Goal: Transaction & Acquisition: Purchase product/service

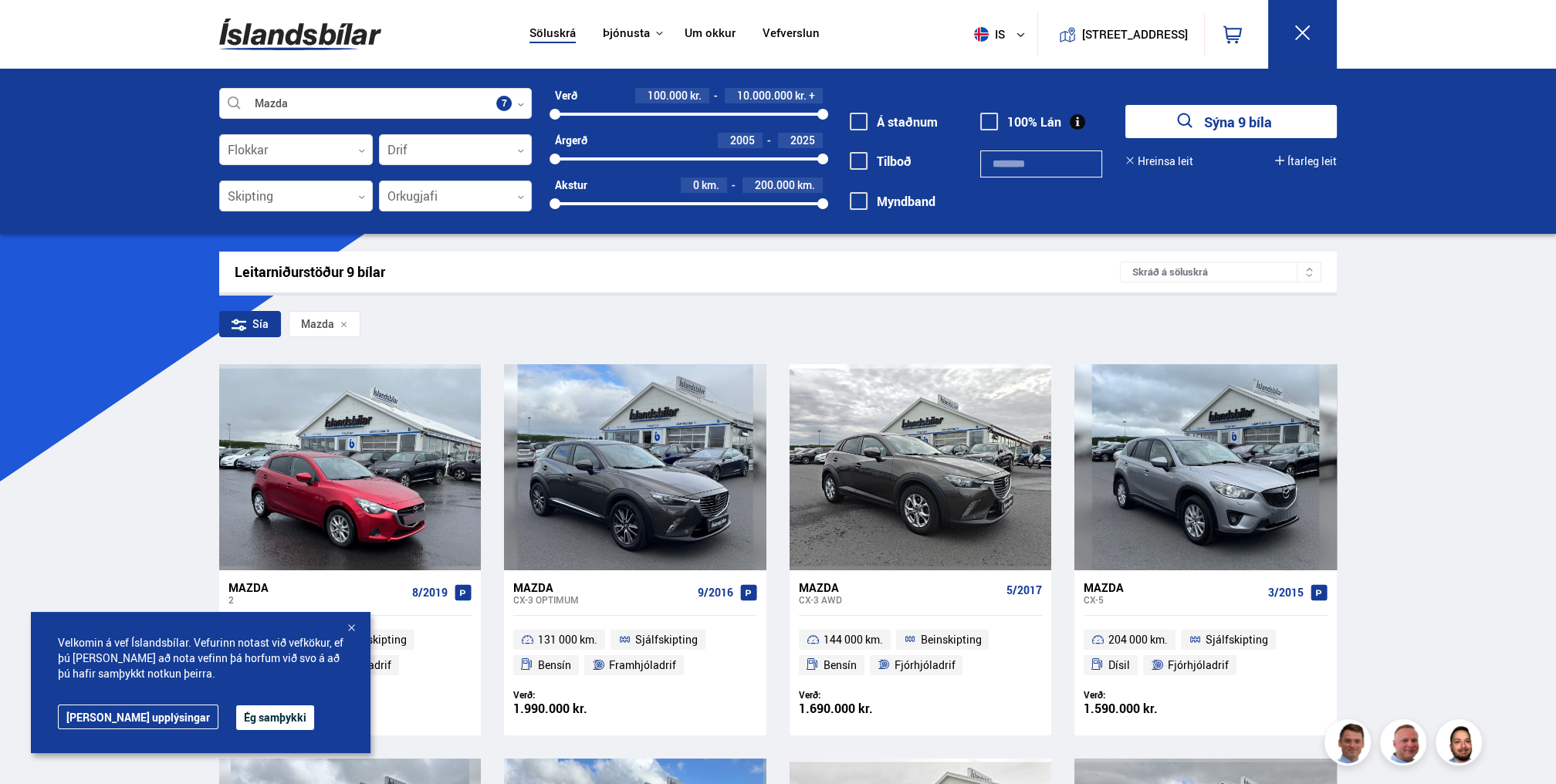
click at [236, 719] on button "Ég samþykki" at bounding box center [274, 718] width 78 height 24
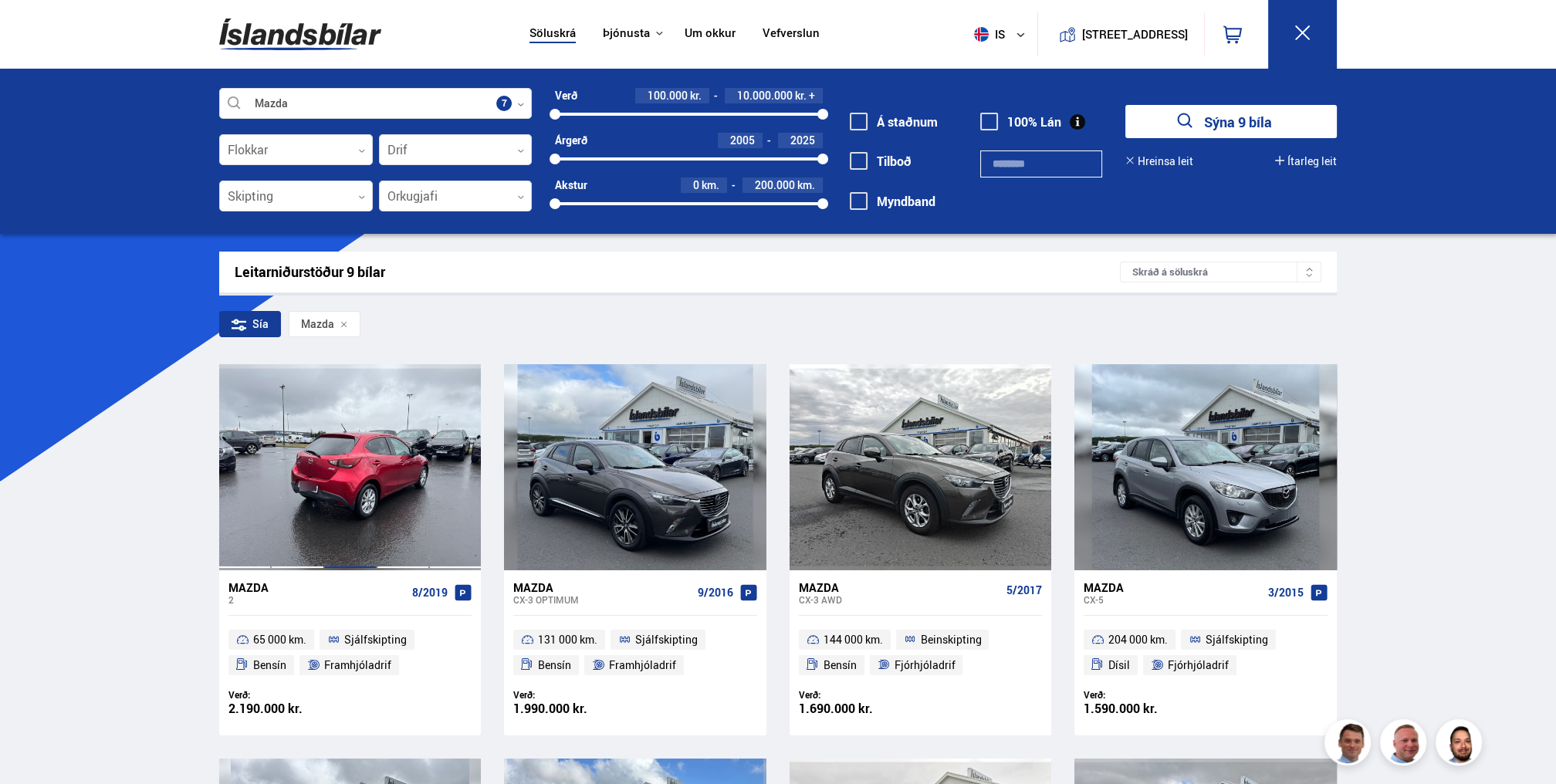
click at [330, 483] on div at bounding box center [350, 466] width 52 height 205
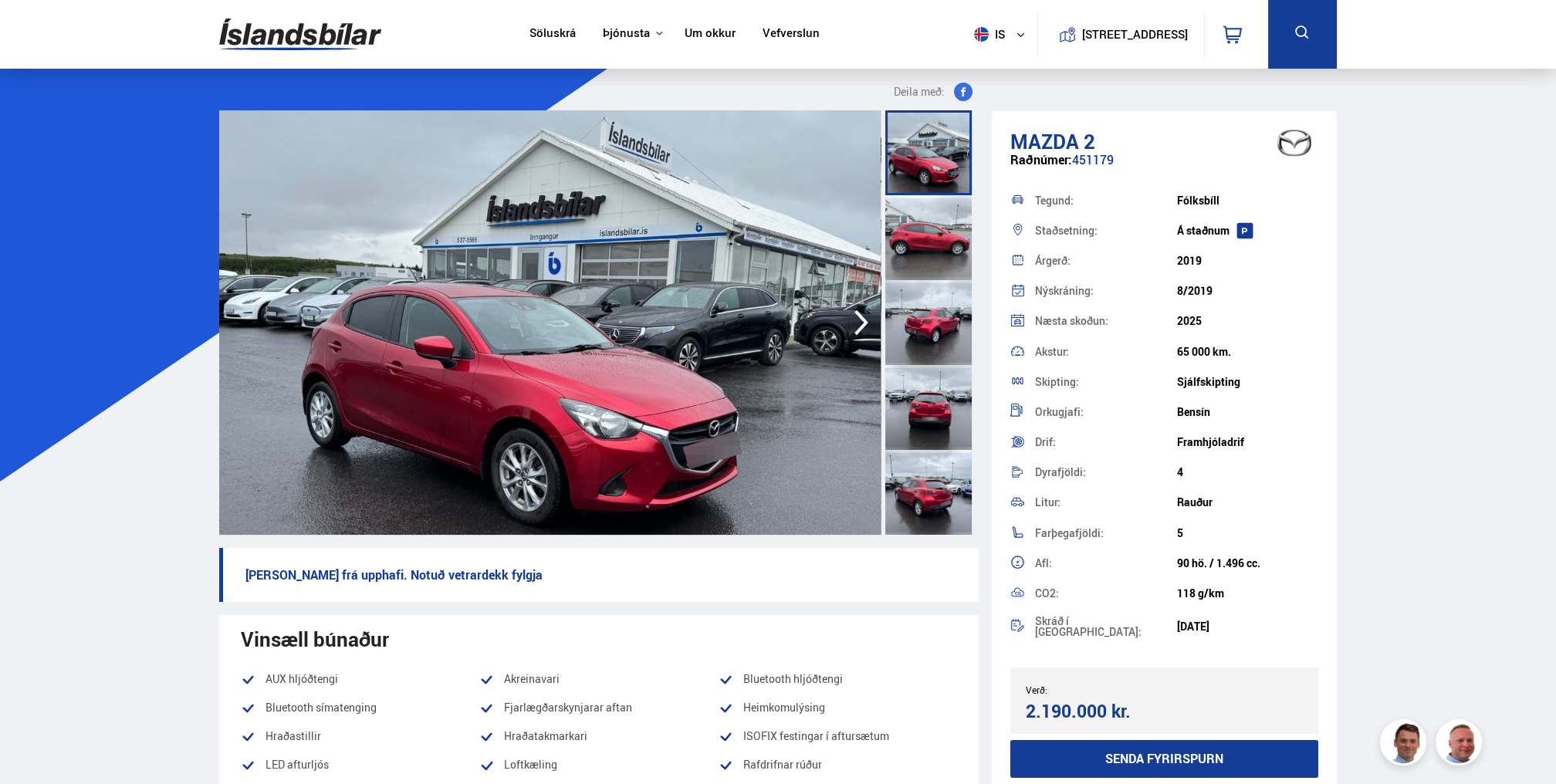
click at [946, 231] on div at bounding box center [929, 238] width 87 height 85
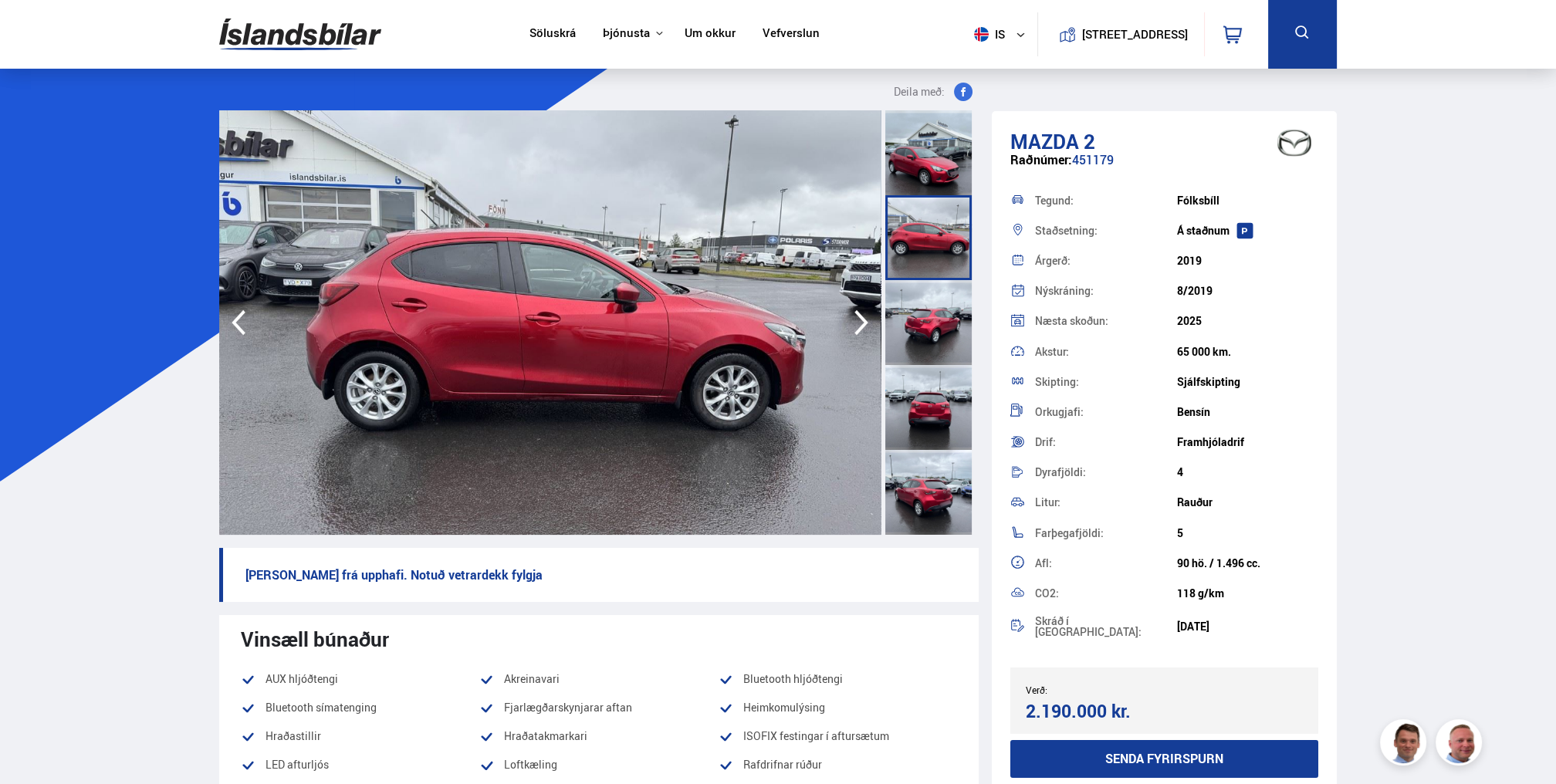
click at [956, 315] on div at bounding box center [929, 323] width 87 height 85
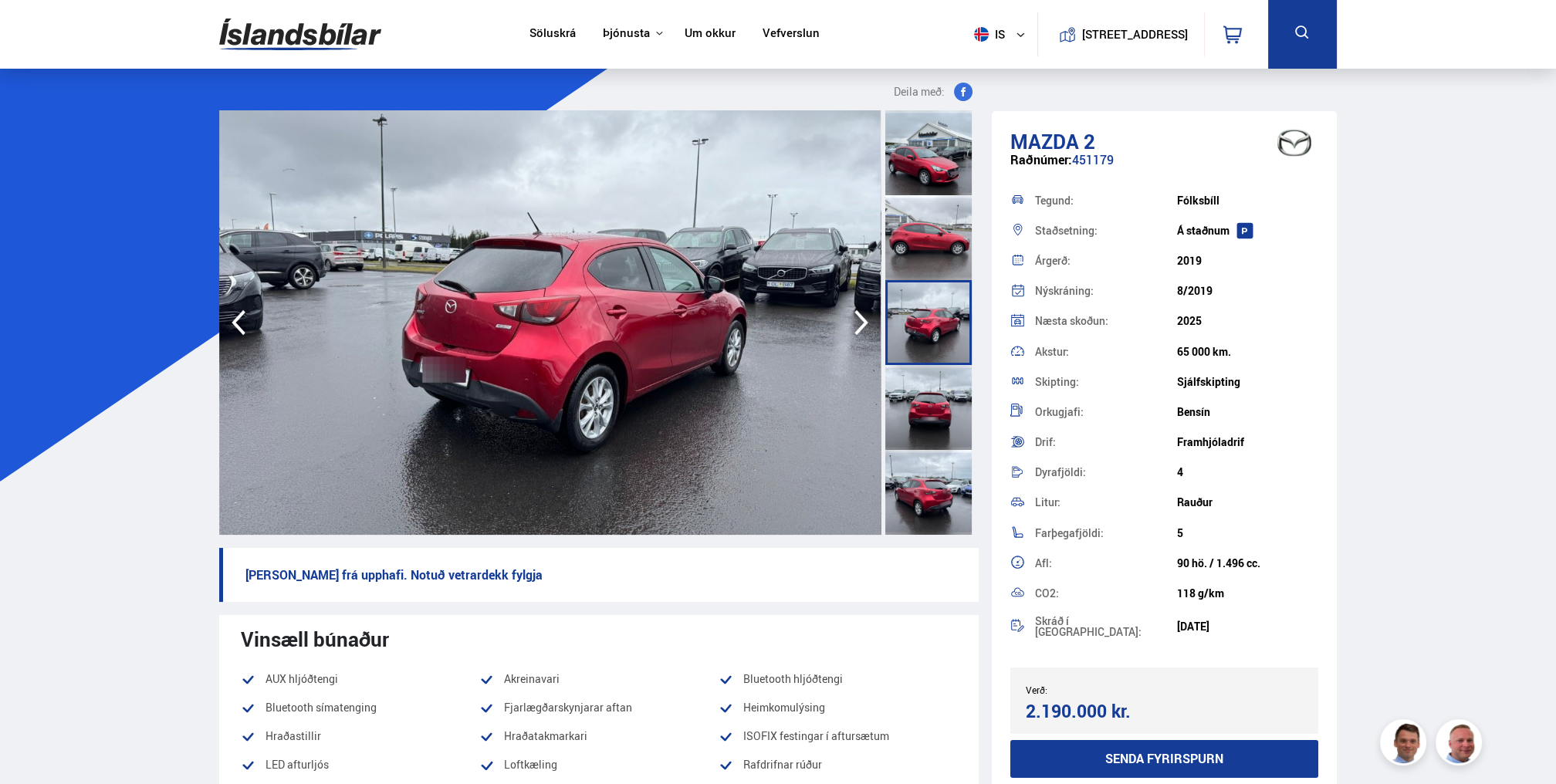
click at [924, 399] on div at bounding box center [929, 408] width 87 height 85
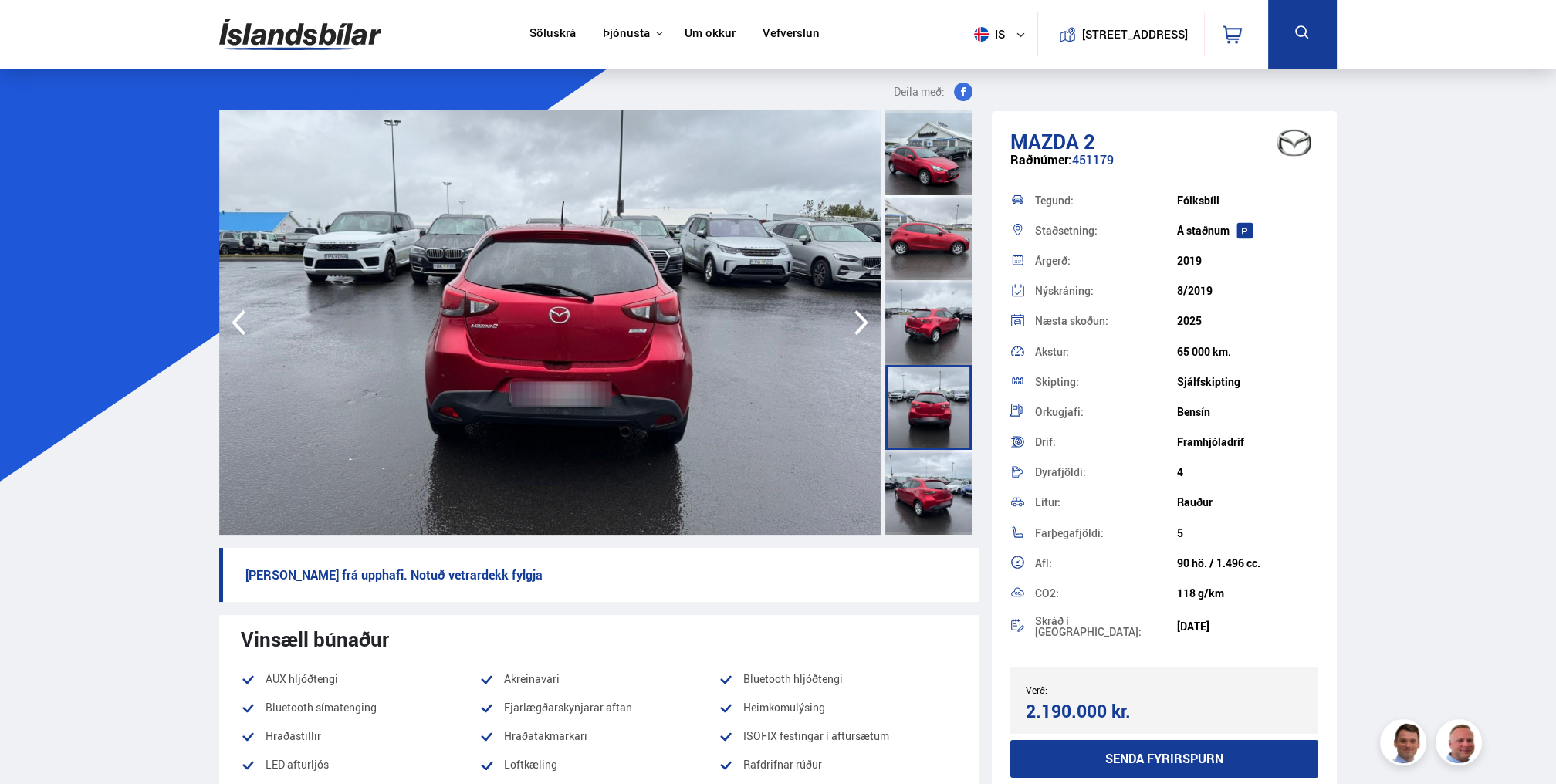
click at [945, 488] on div at bounding box center [929, 492] width 87 height 85
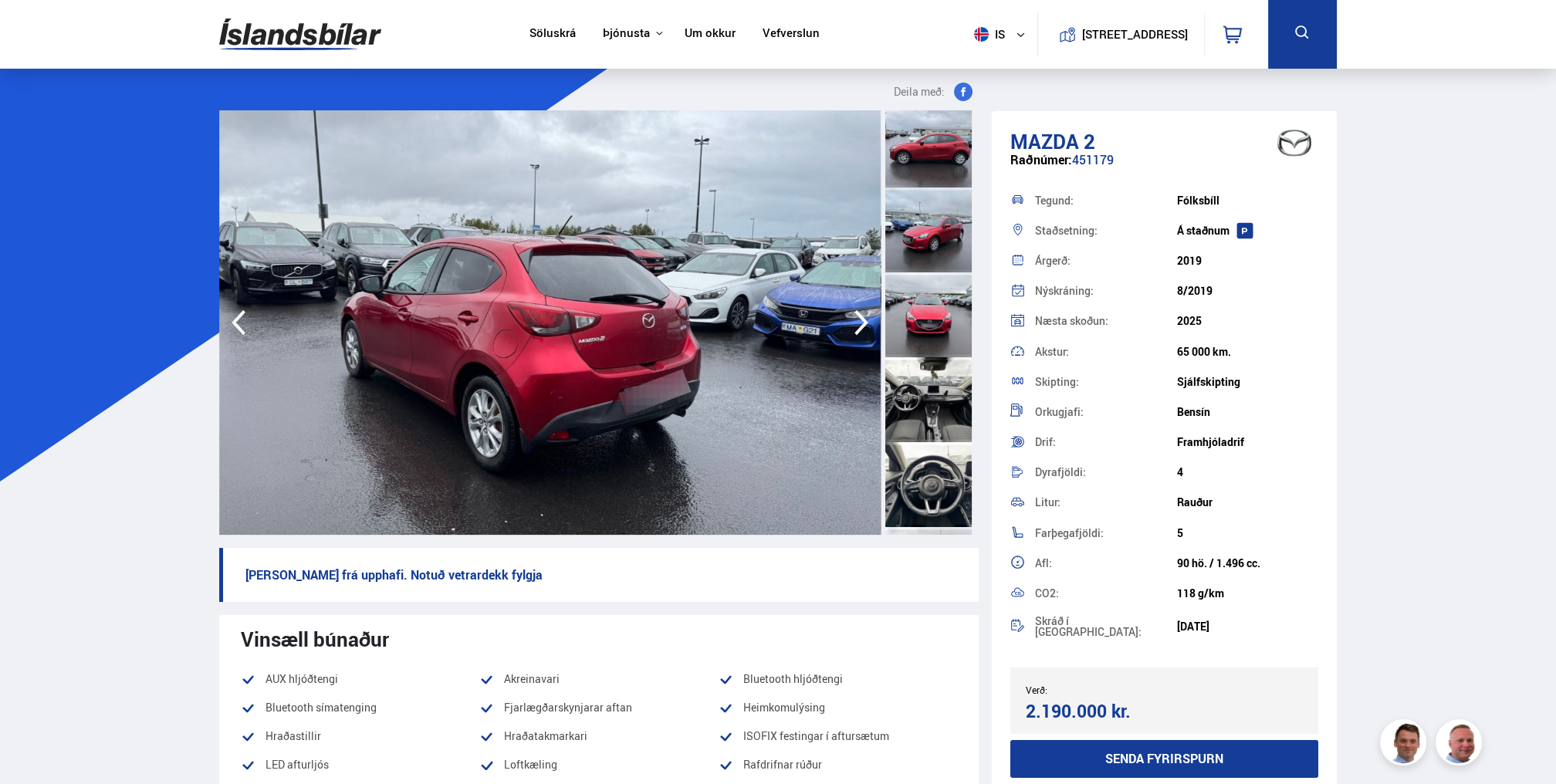
scroll to position [457, 0]
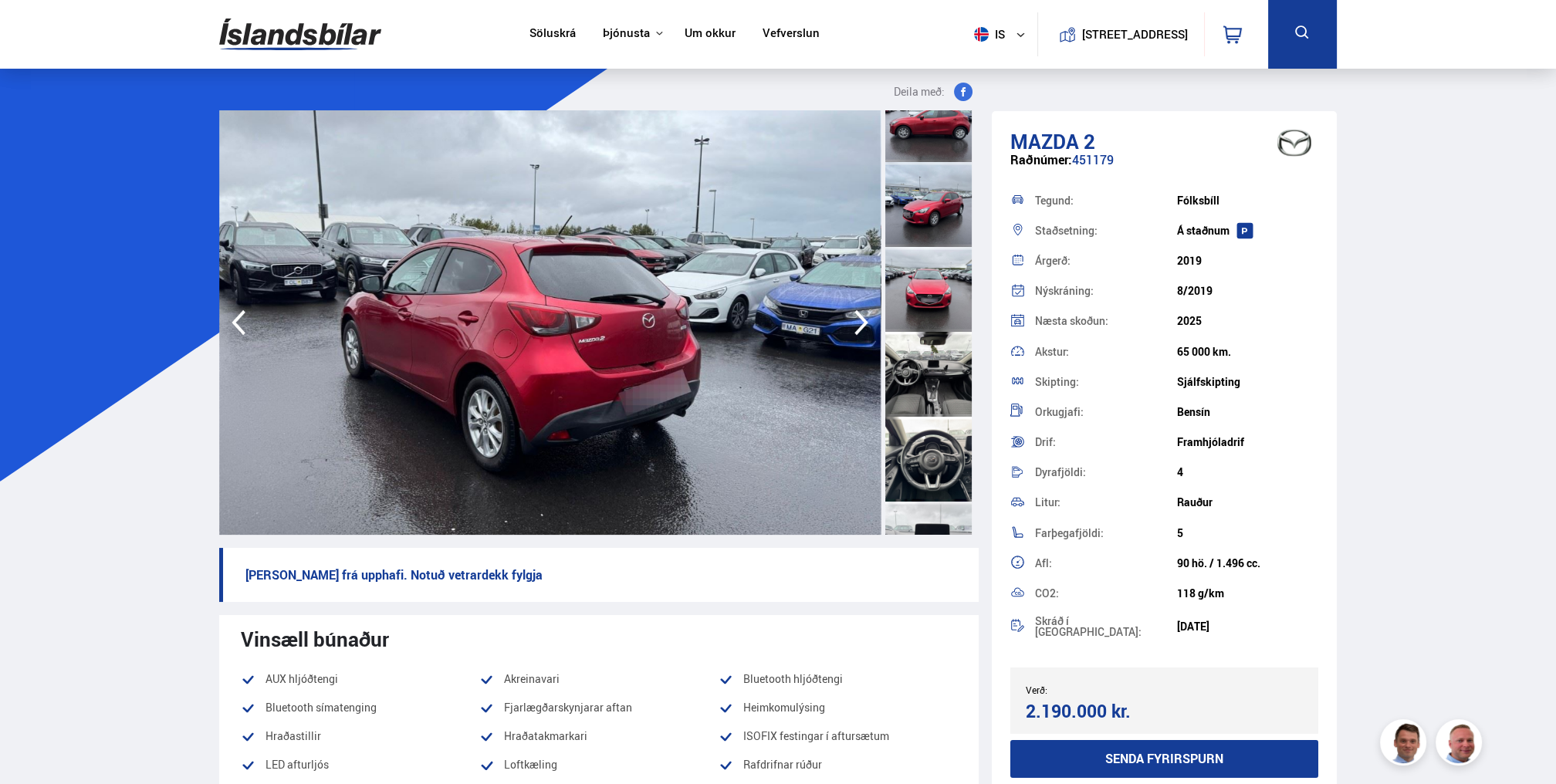
click at [937, 301] on div at bounding box center [929, 289] width 87 height 85
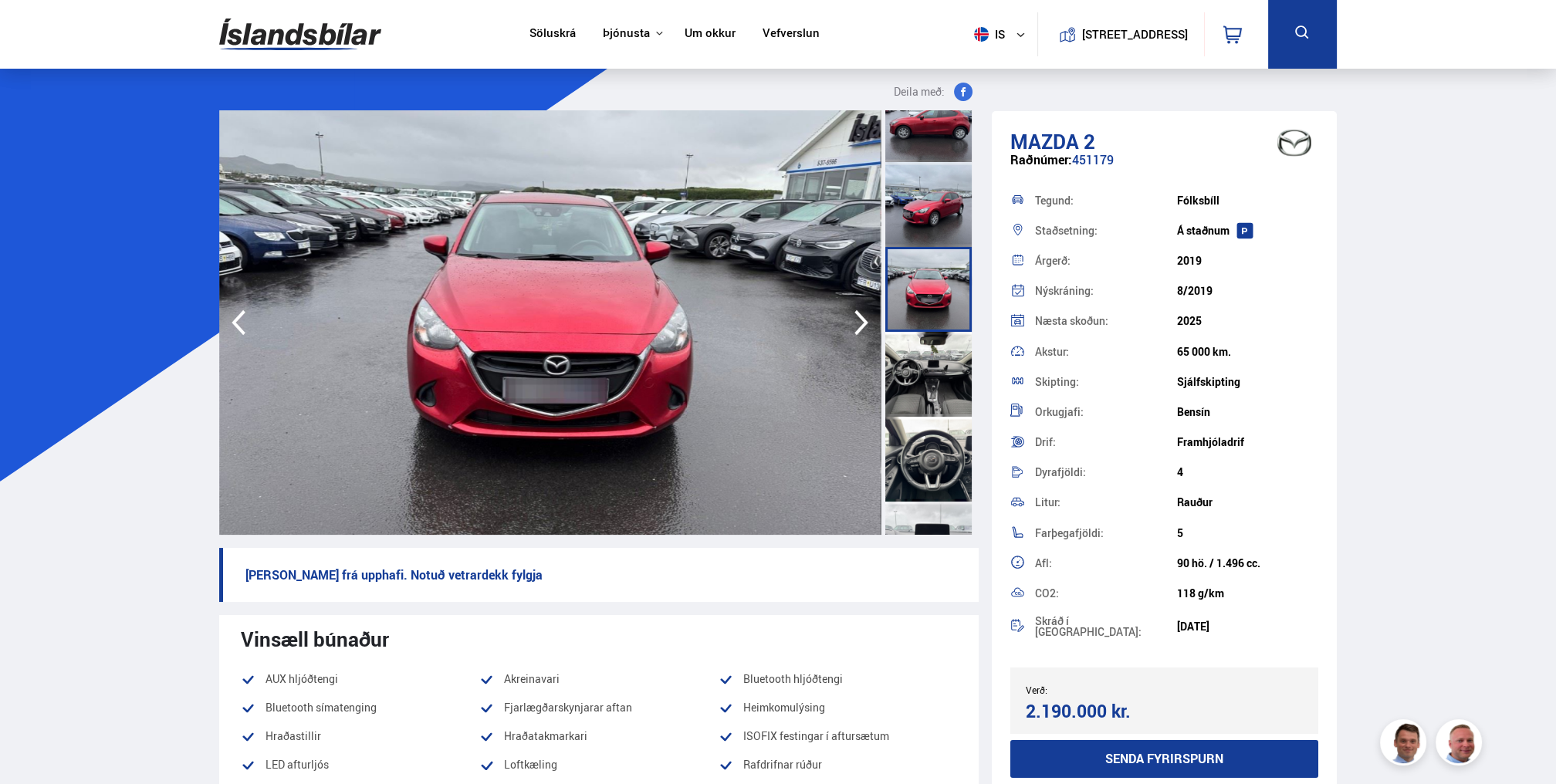
click at [932, 381] on div at bounding box center [929, 374] width 87 height 85
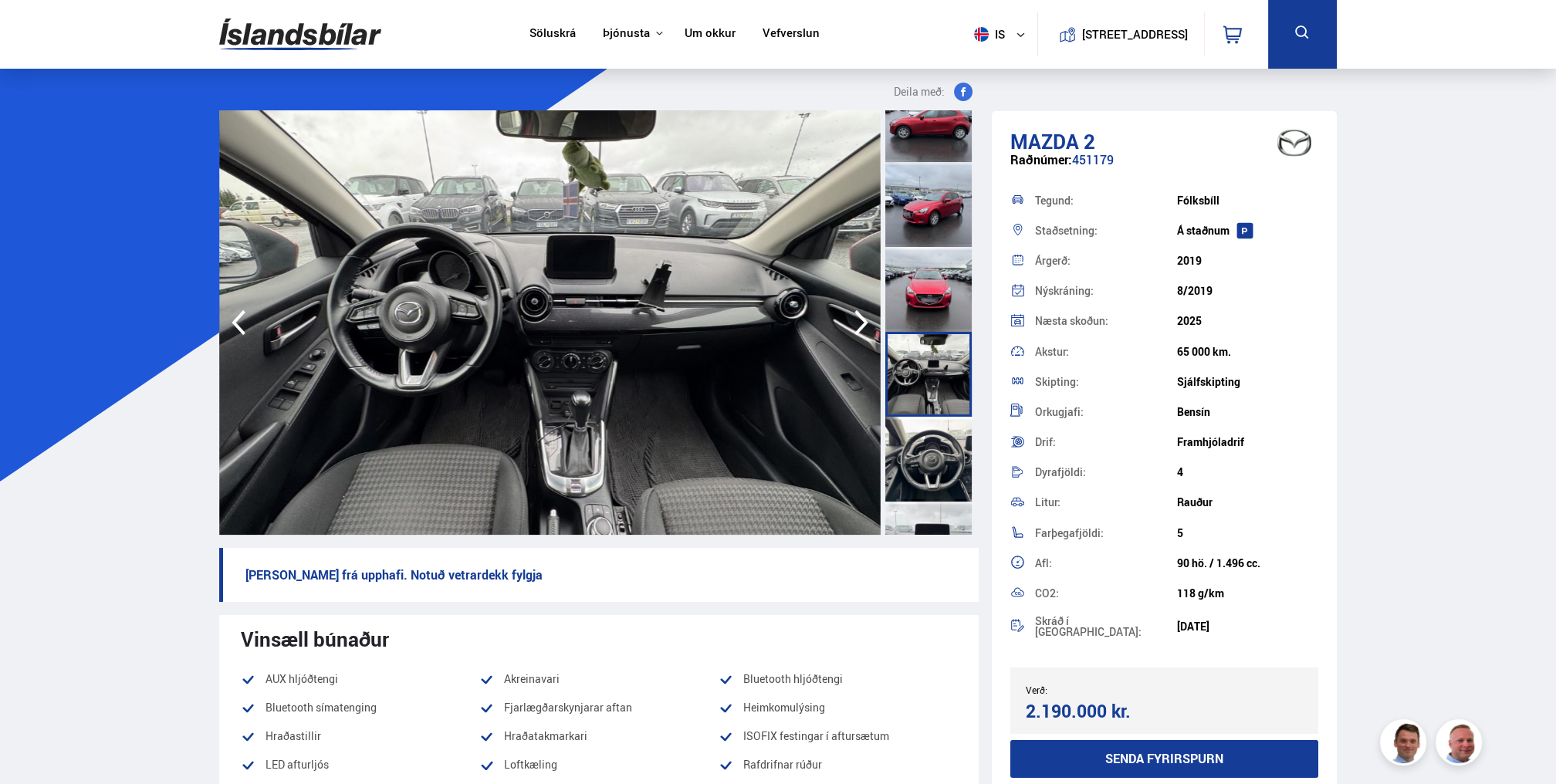
click at [930, 438] on div at bounding box center [929, 459] width 87 height 85
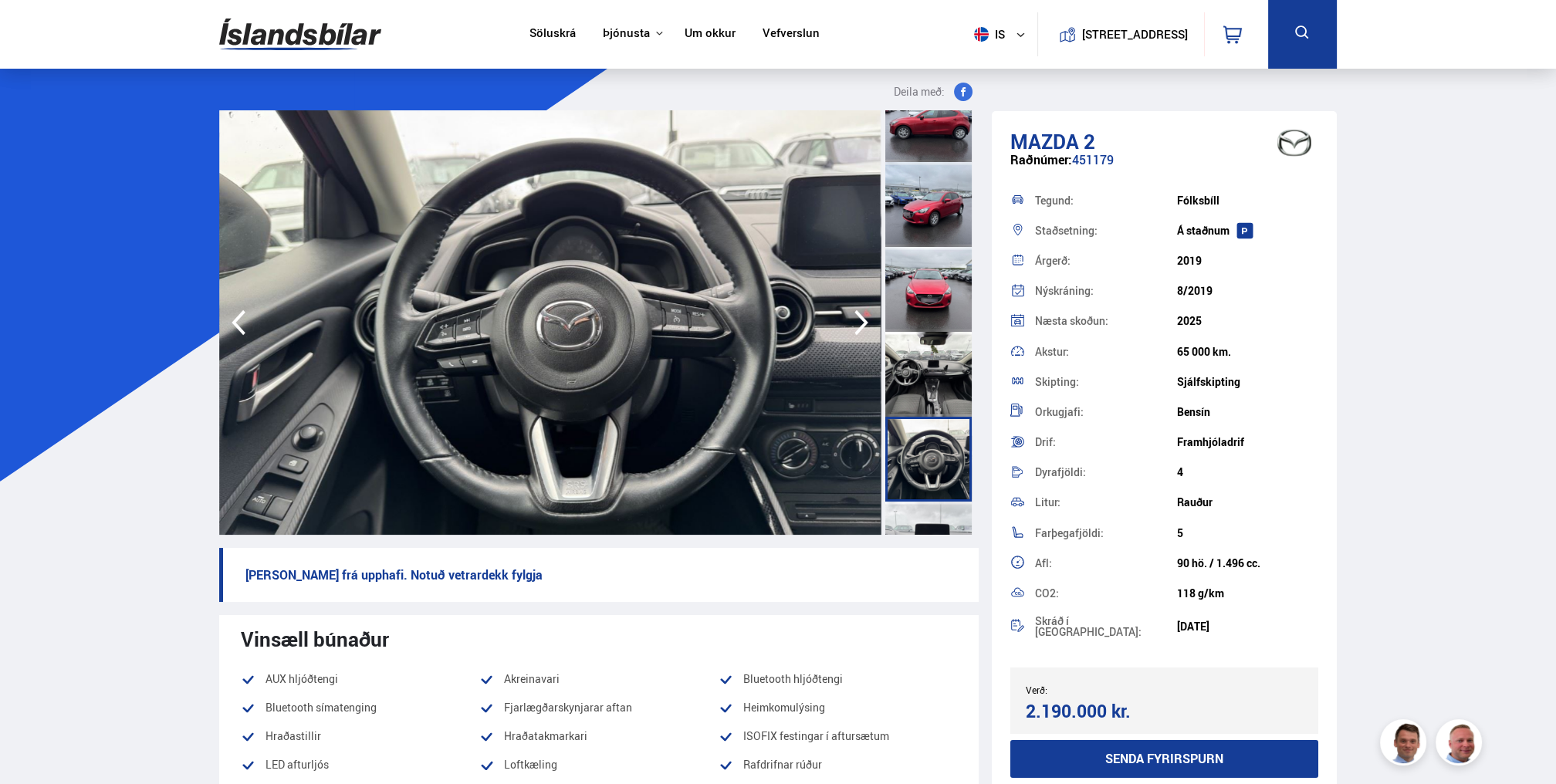
click at [937, 511] on div at bounding box center [929, 544] width 87 height 85
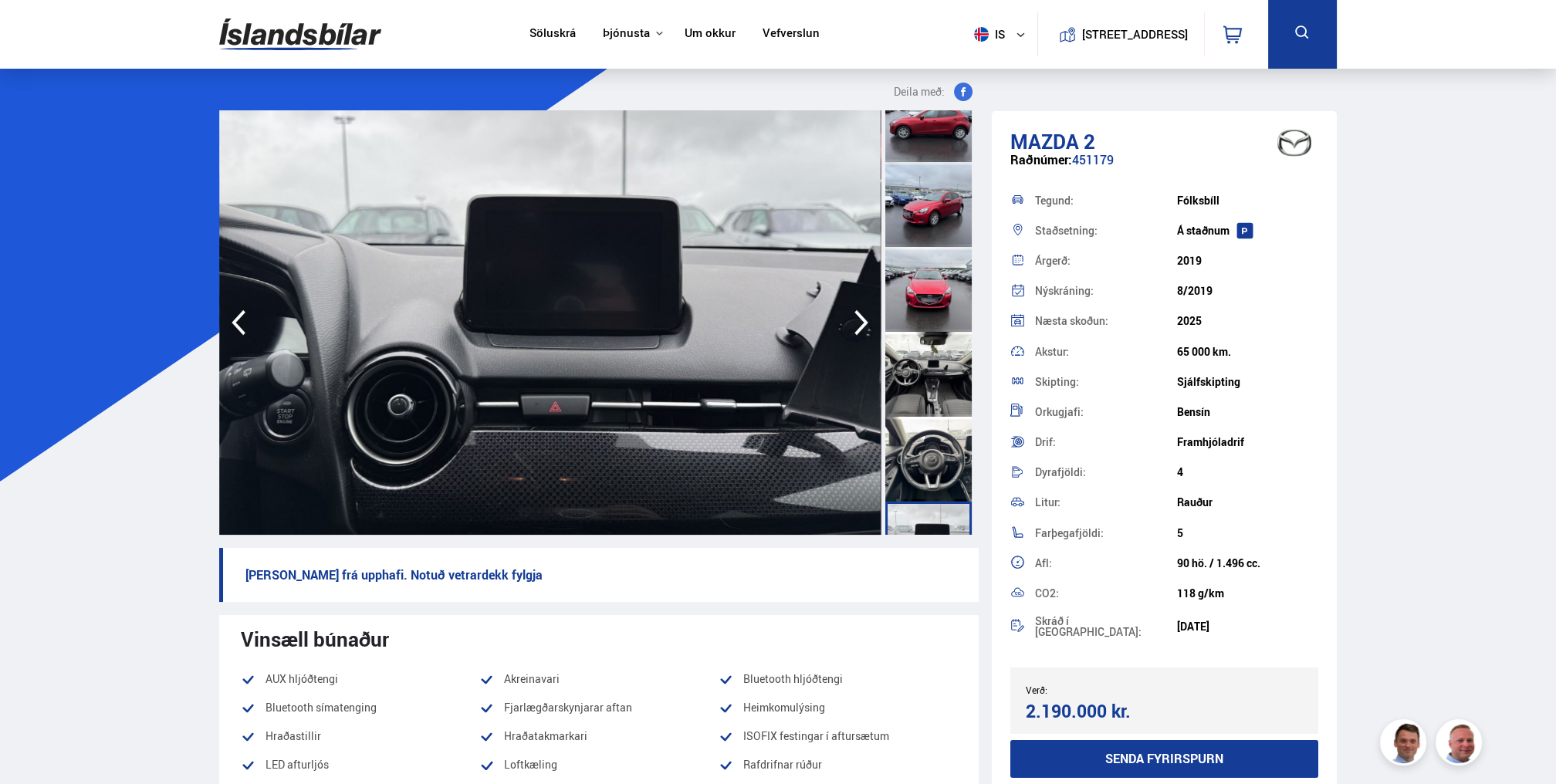
scroll to position [766, 0]
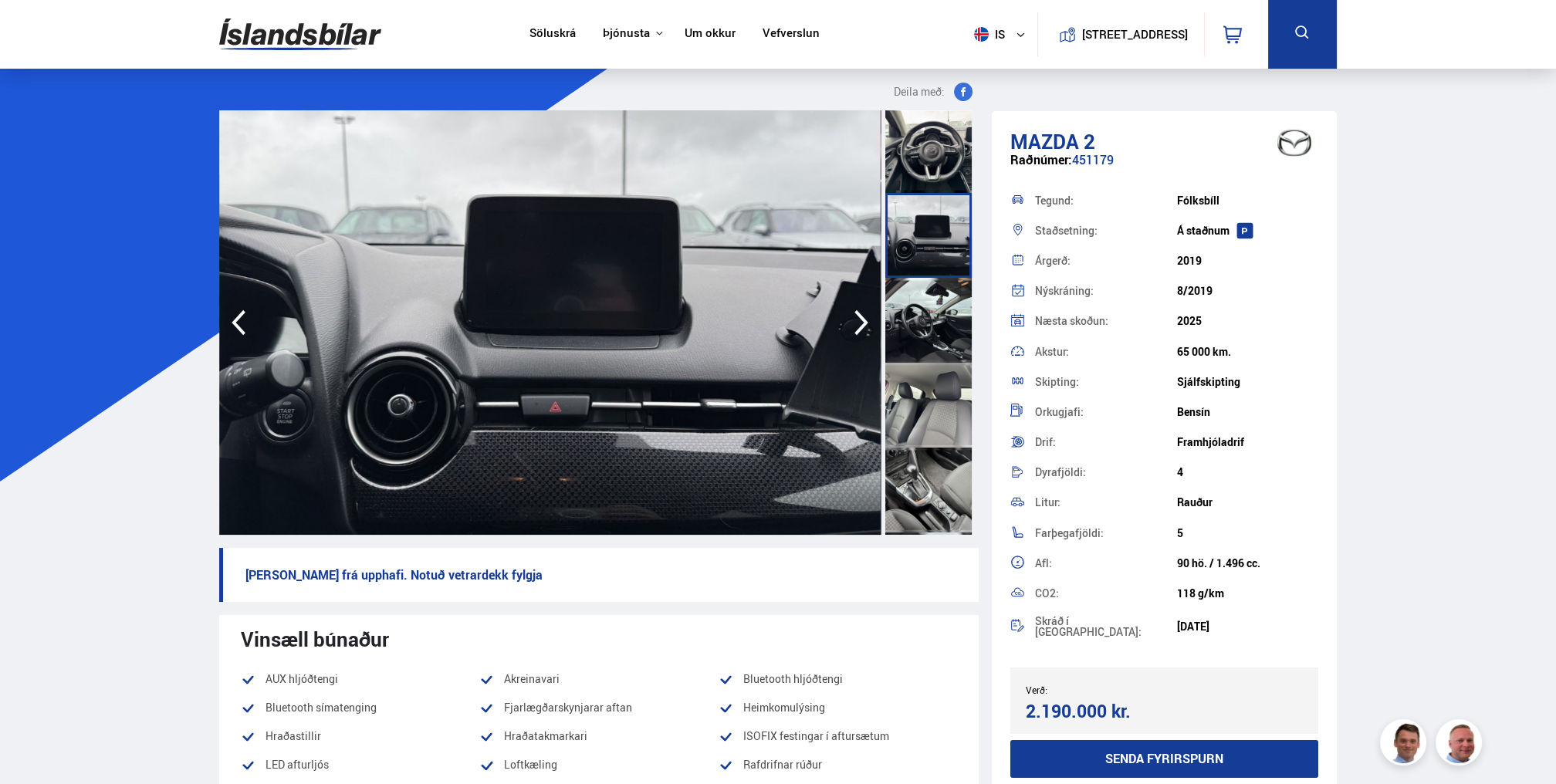
click at [925, 375] on div at bounding box center [929, 405] width 87 height 85
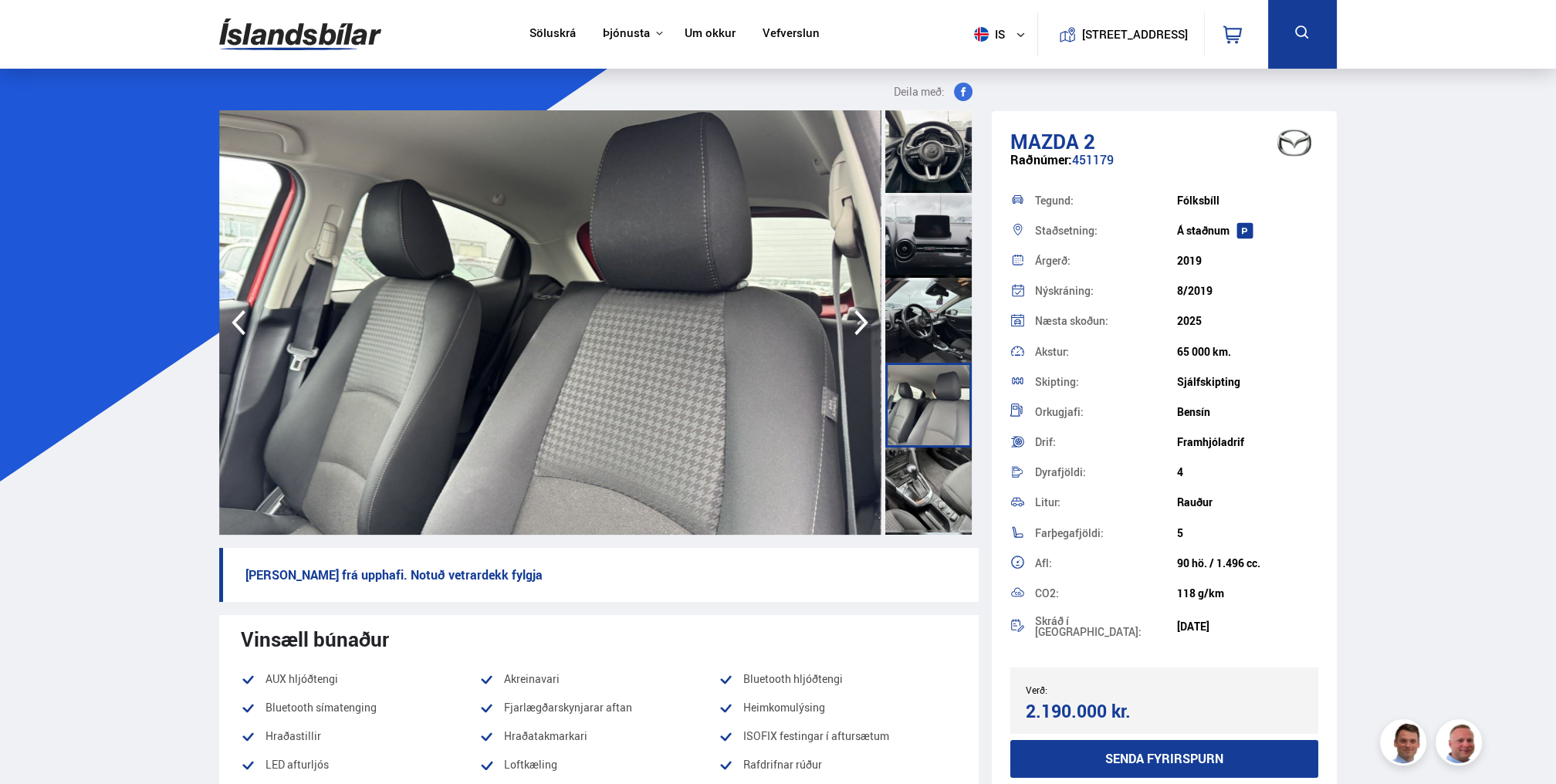
click at [930, 457] on div at bounding box center [929, 490] width 87 height 85
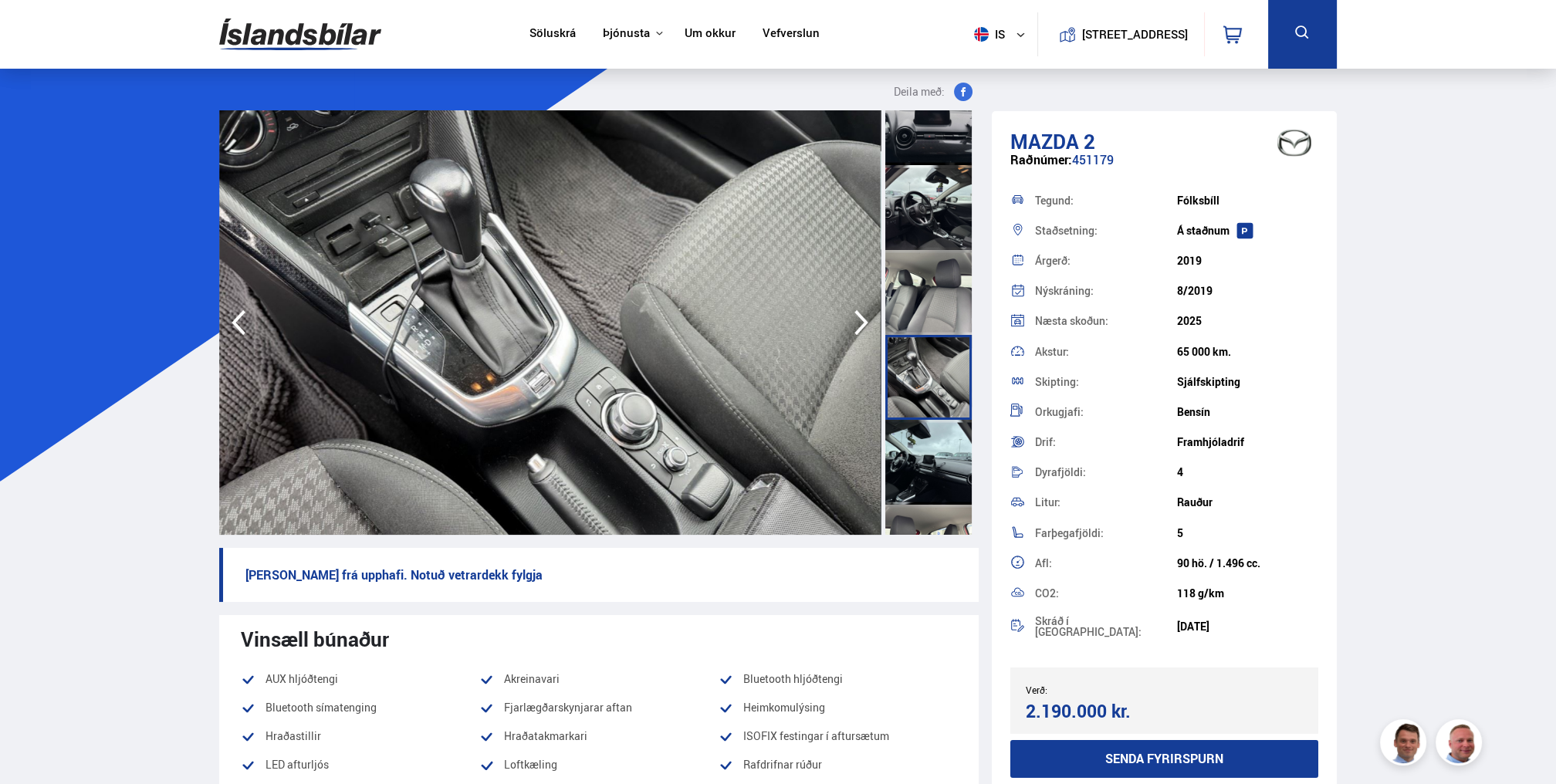
scroll to position [997, 0]
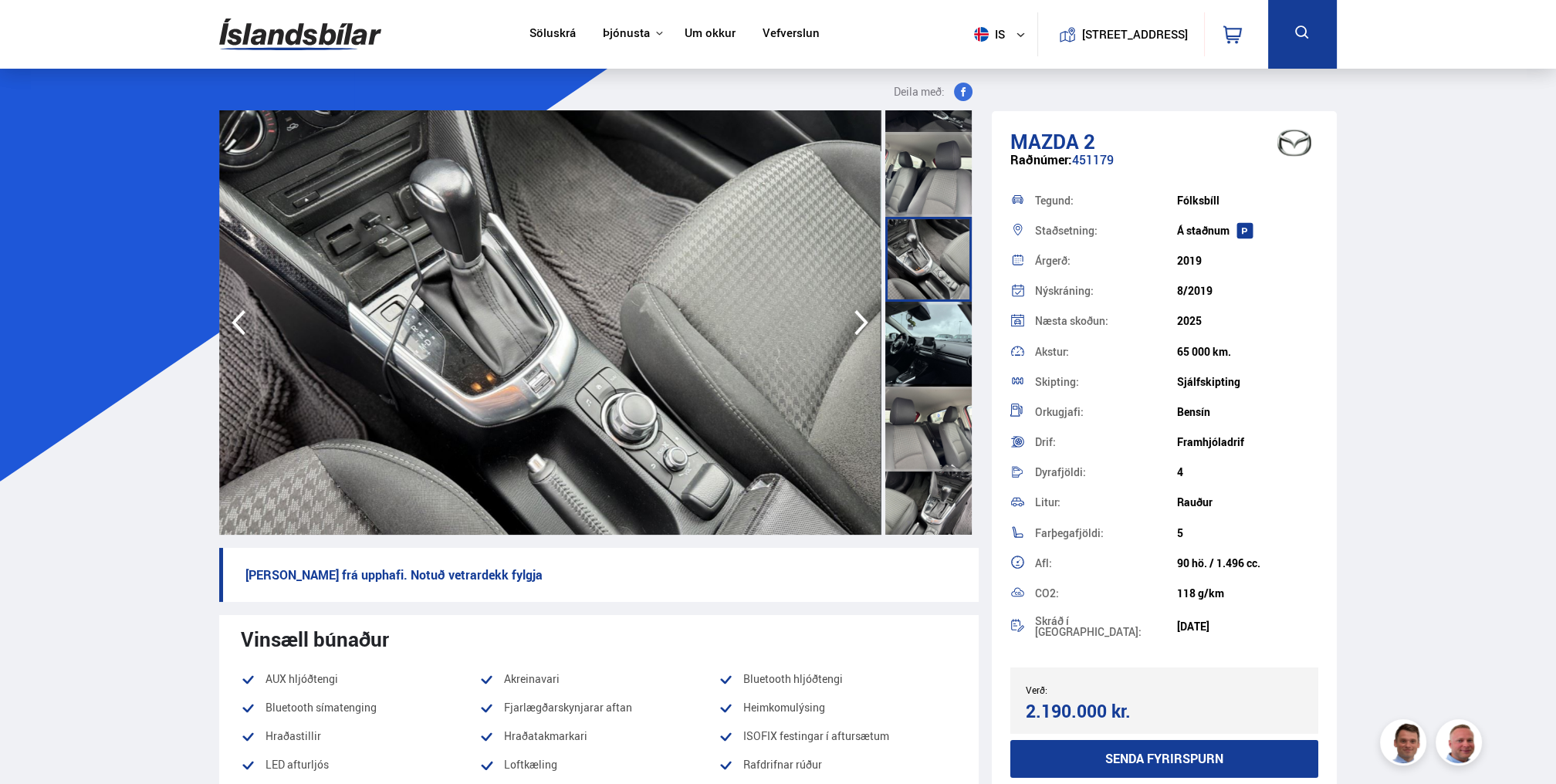
click at [930, 412] on div at bounding box center [929, 429] width 87 height 85
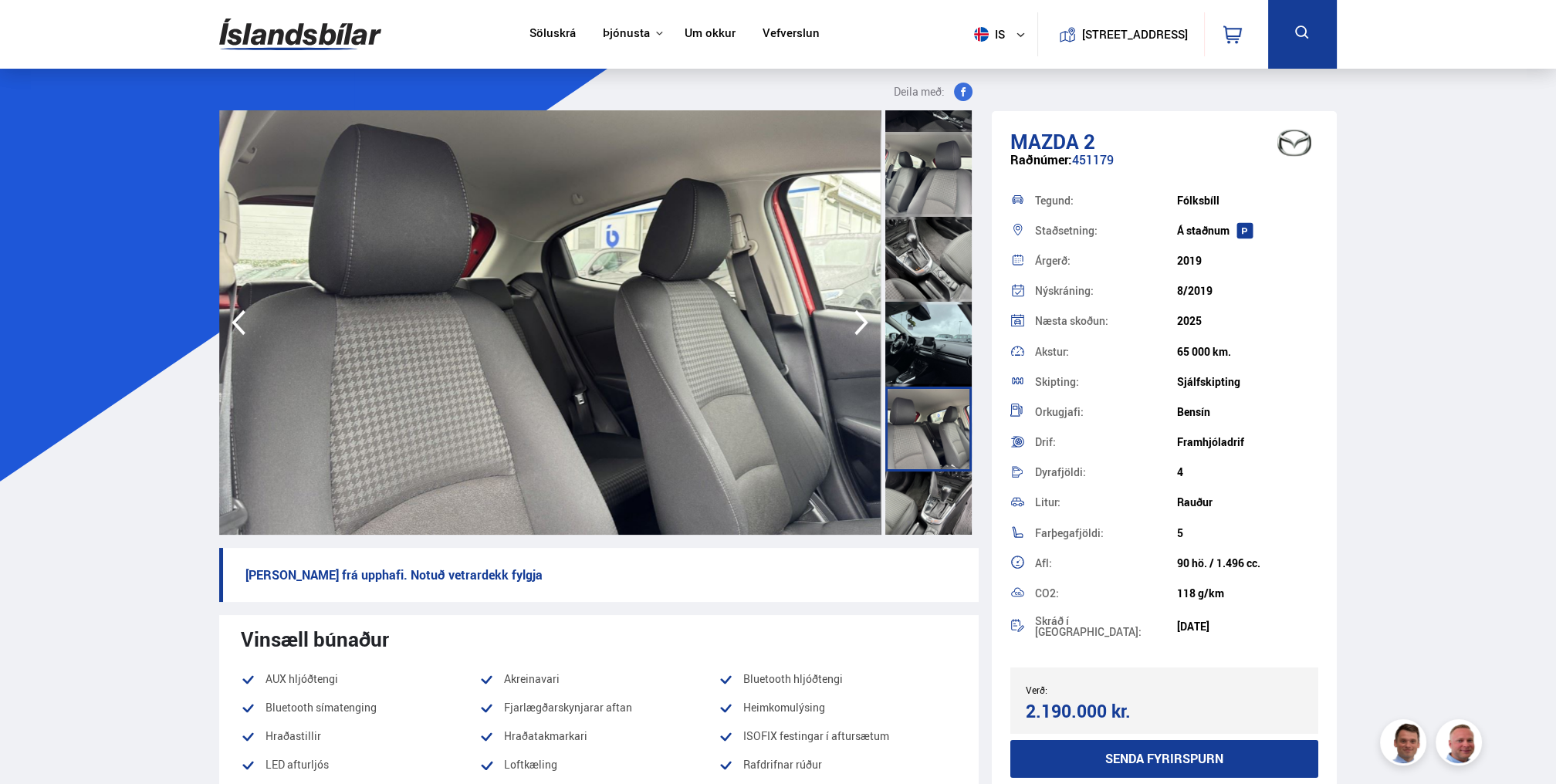
click at [932, 492] on div at bounding box center [929, 514] width 87 height 85
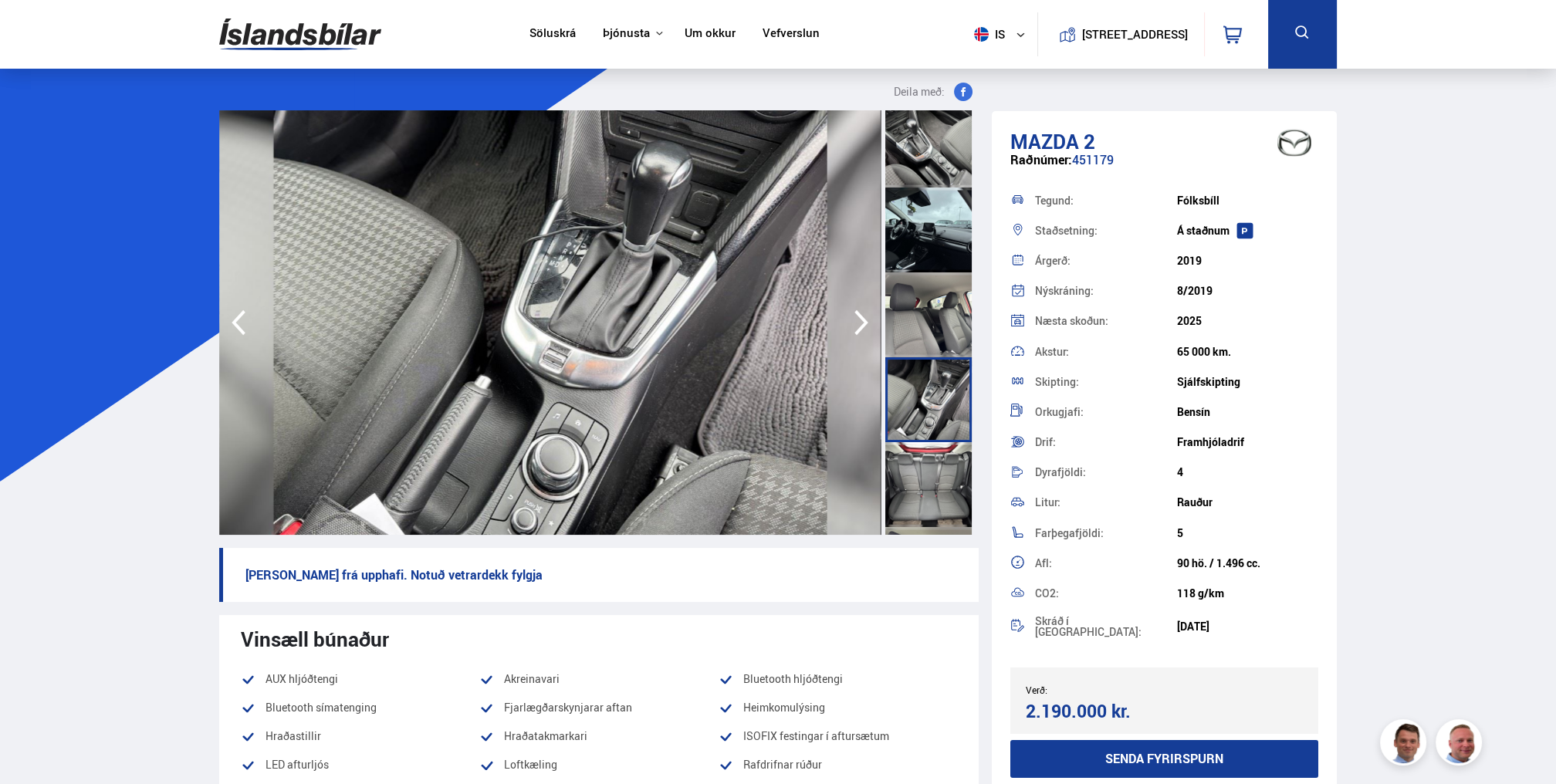
scroll to position [1306, 0]
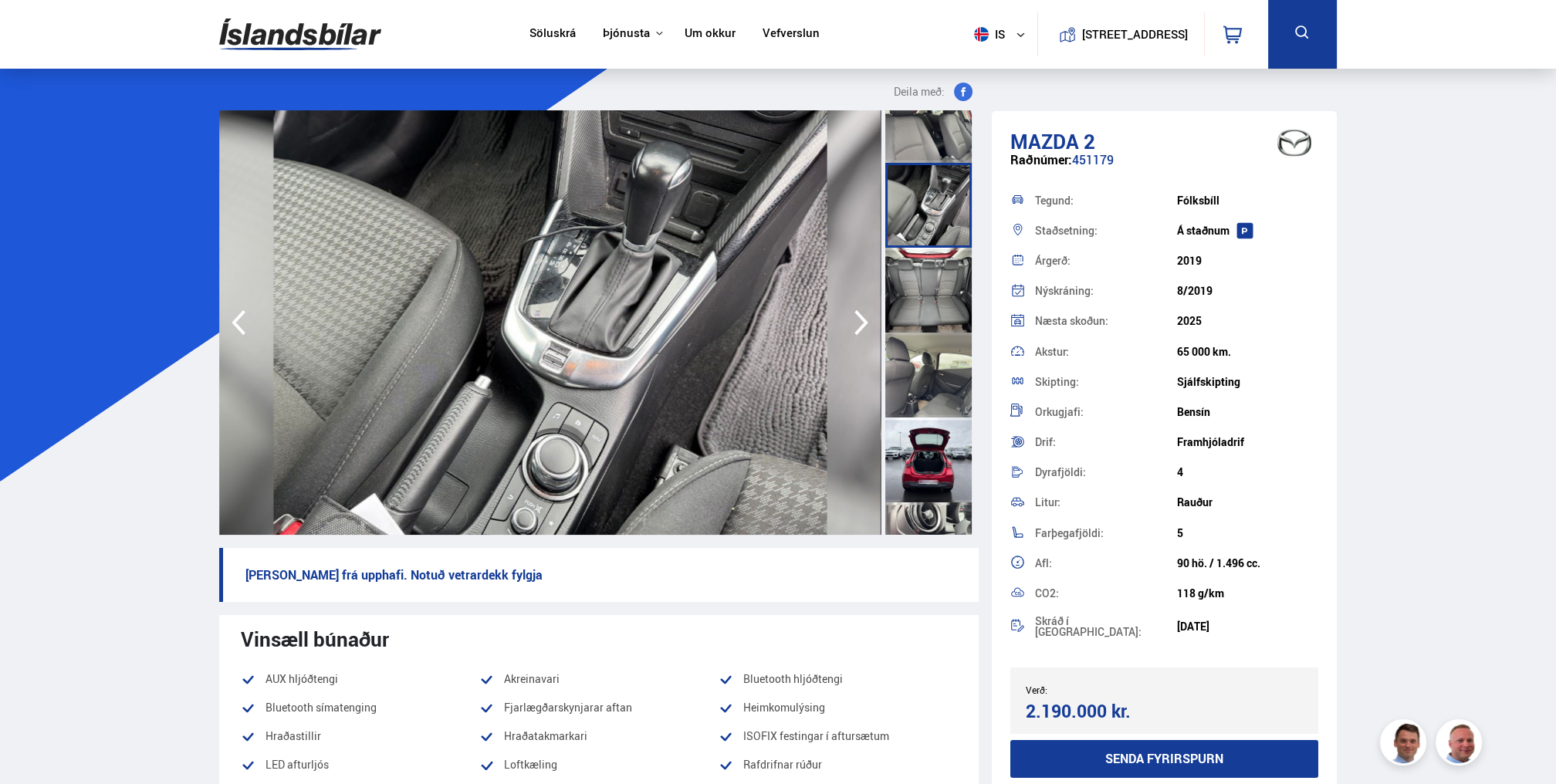
click at [937, 448] on div at bounding box center [929, 460] width 87 height 85
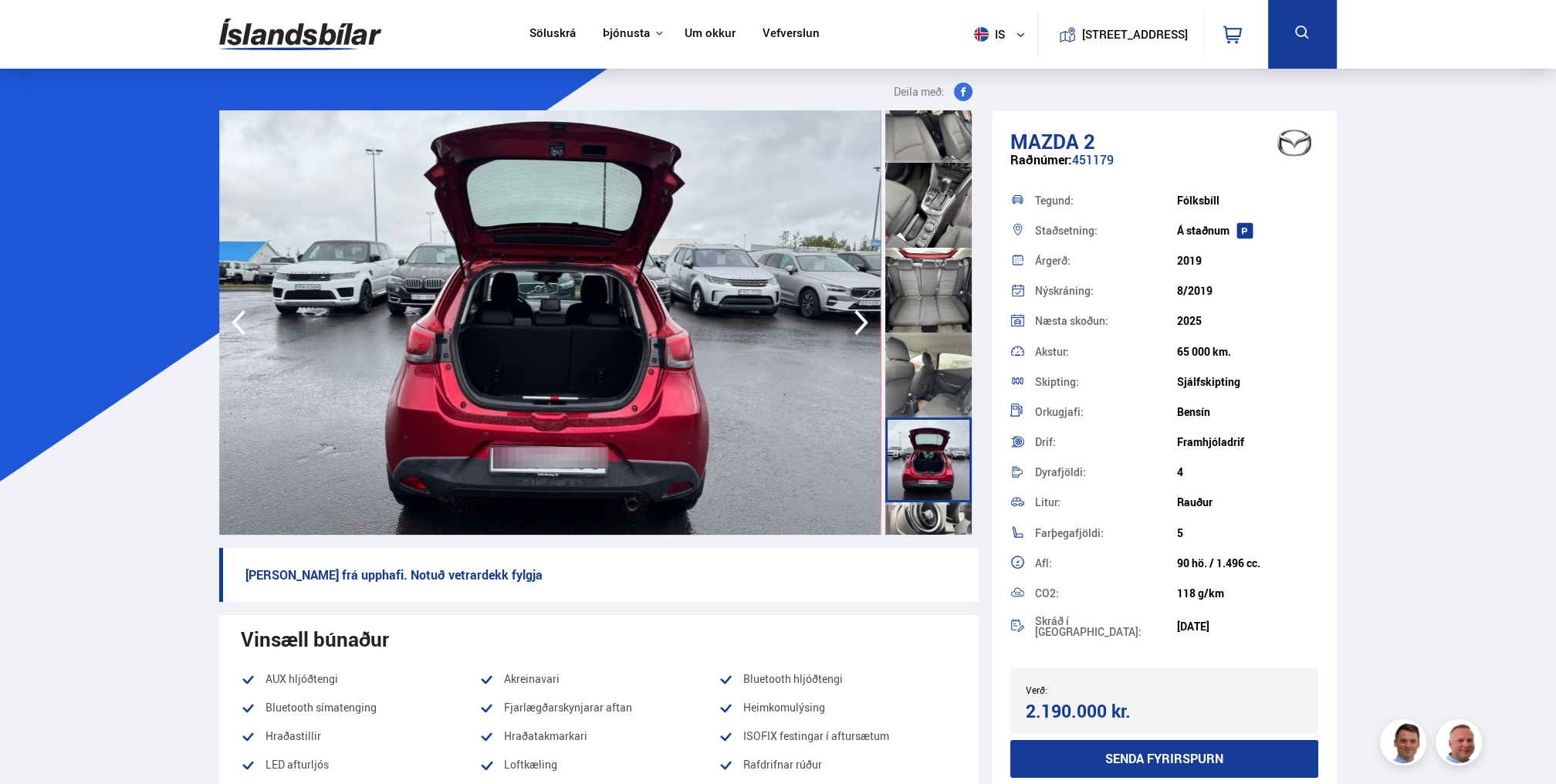
click at [935, 395] on div at bounding box center [929, 375] width 87 height 85
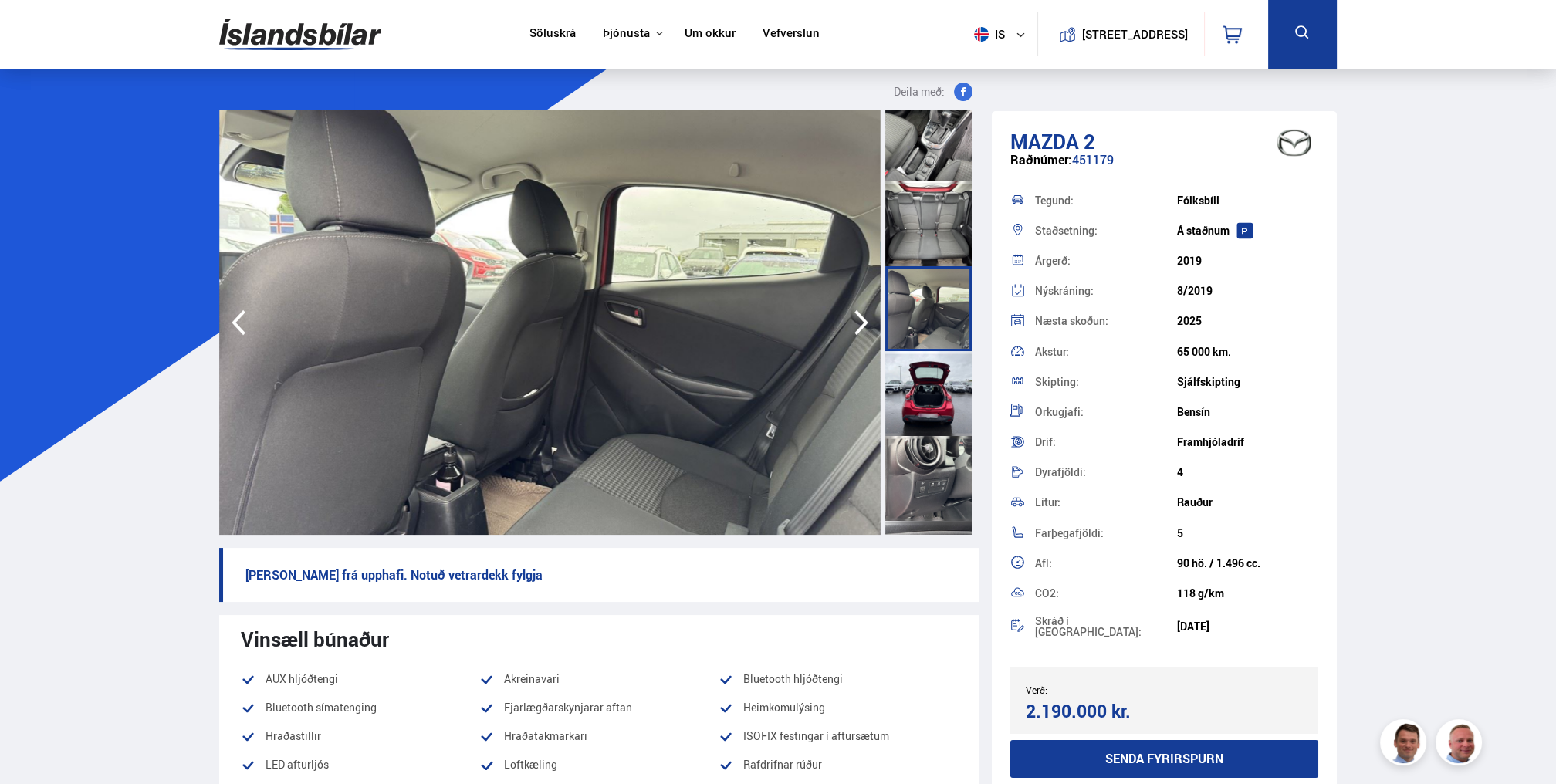
scroll to position [1461, 0]
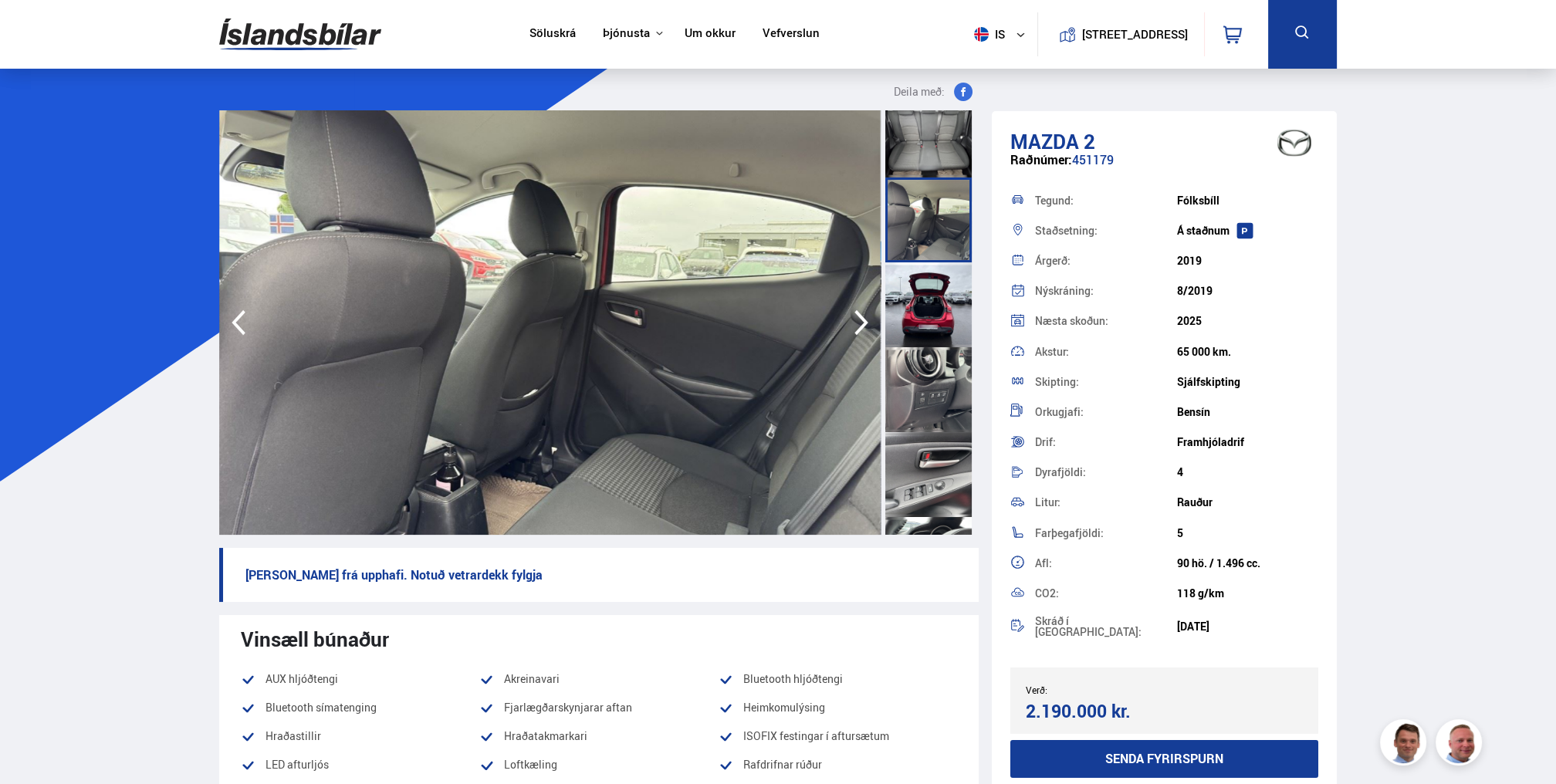
click at [946, 313] on div at bounding box center [929, 305] width 87 height 85
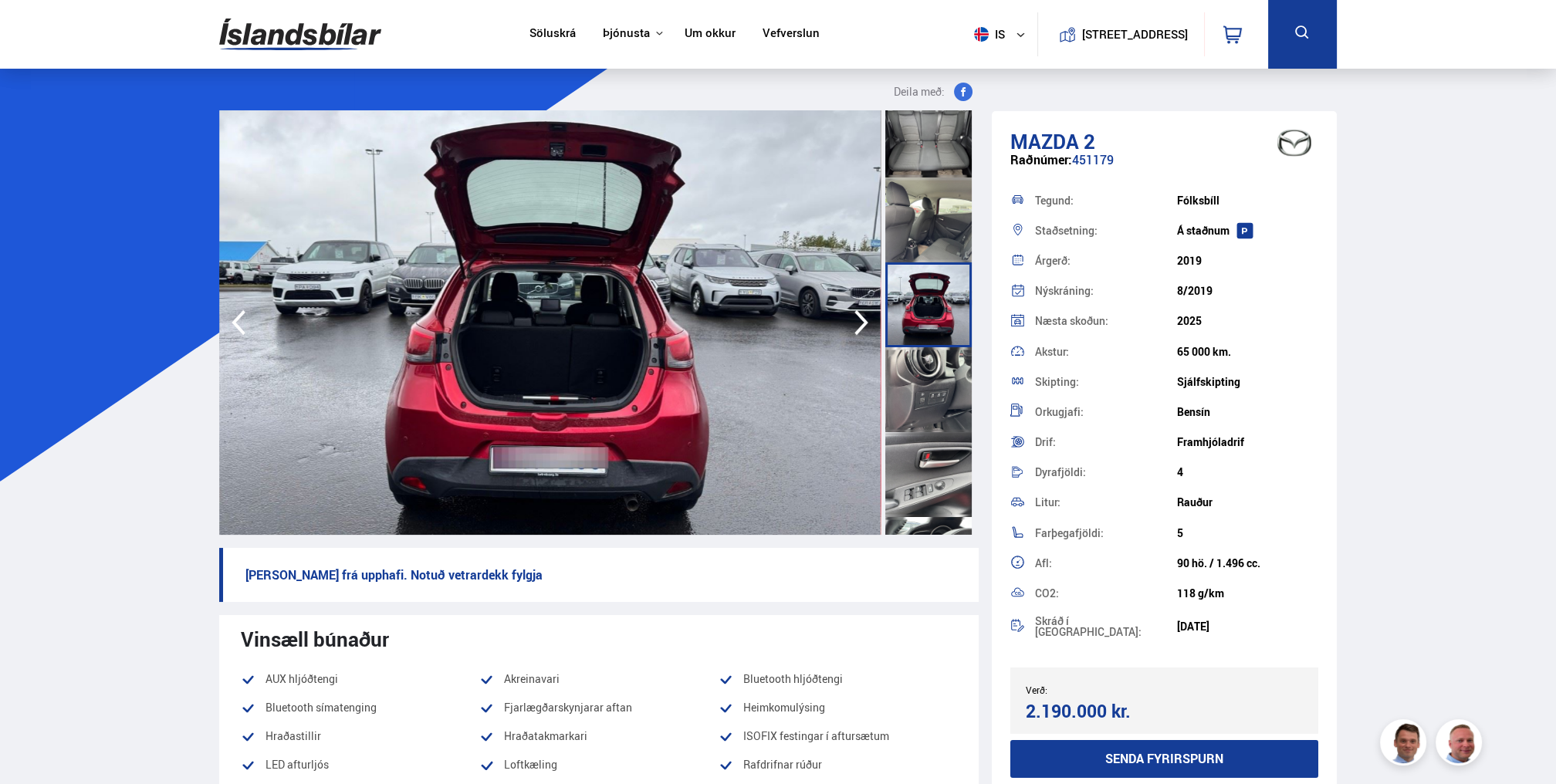
click at [934, 388] on div at bounding box center [929, 390] width 87 height 85
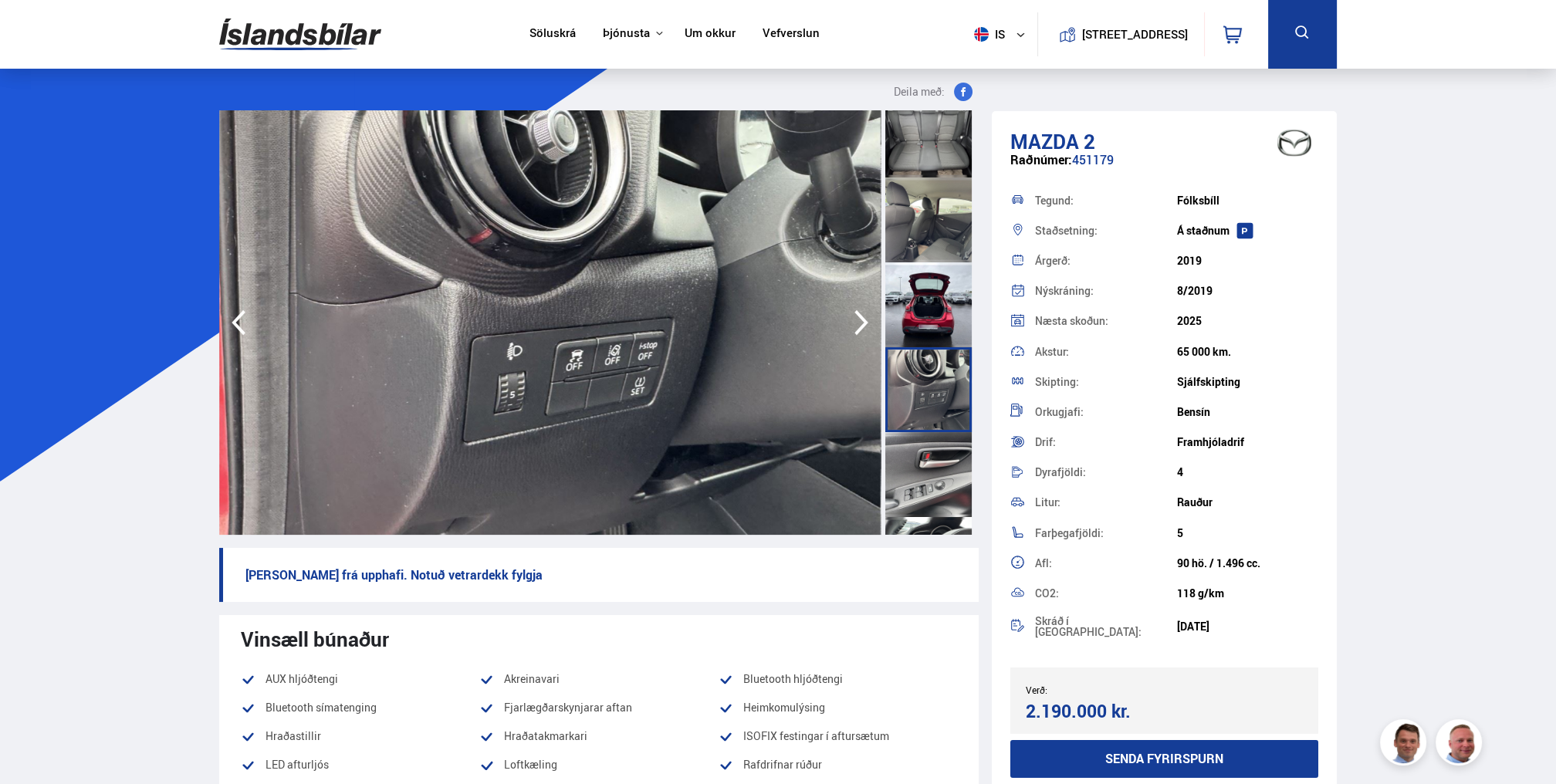
click at [946, 475] on div at bounding box center [929, 474] width 87 height 85
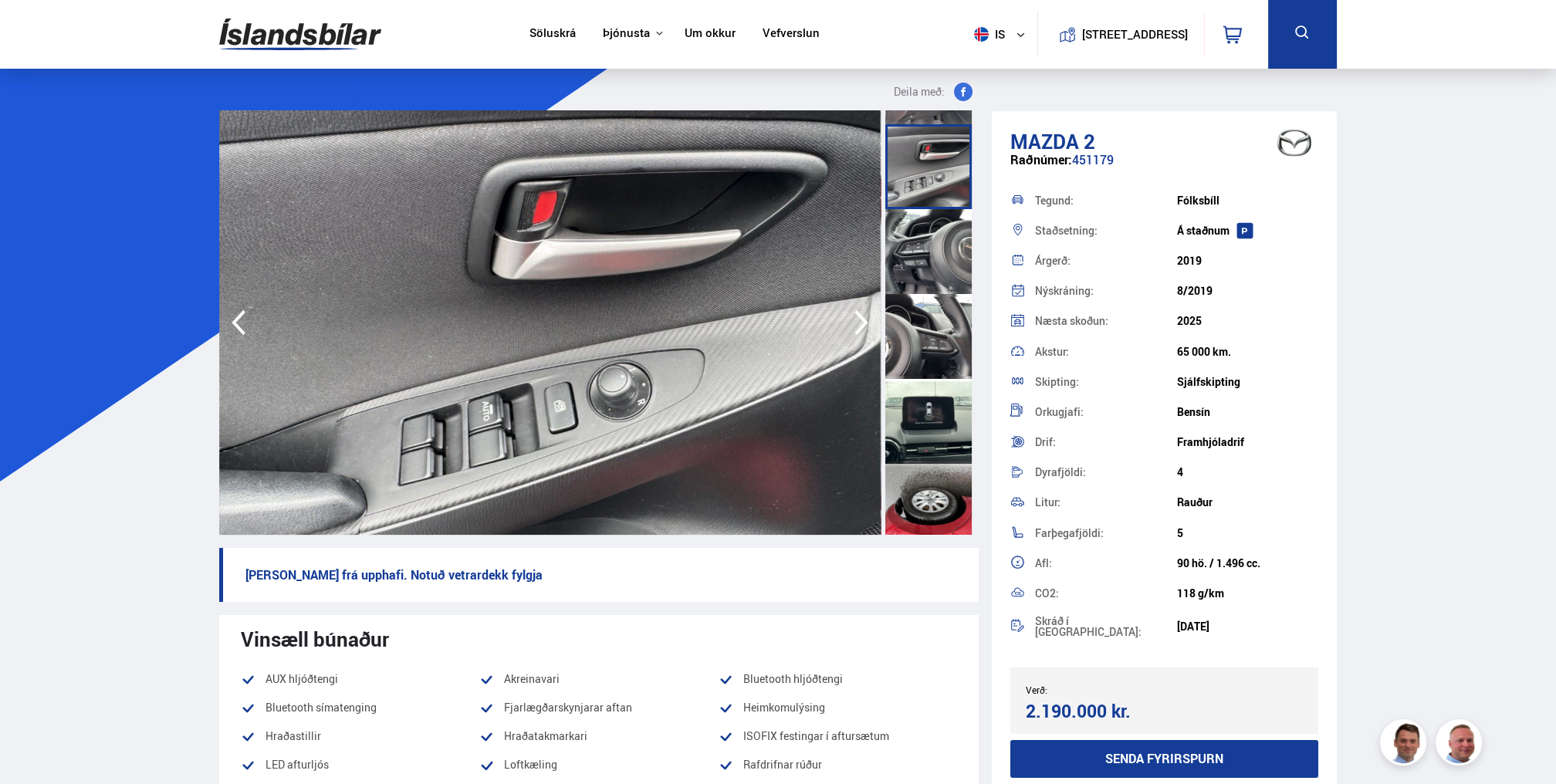
scroll to position [1770, 0]
click at [930, 436] on div at bounding box center [929, 421] width 87 height 85
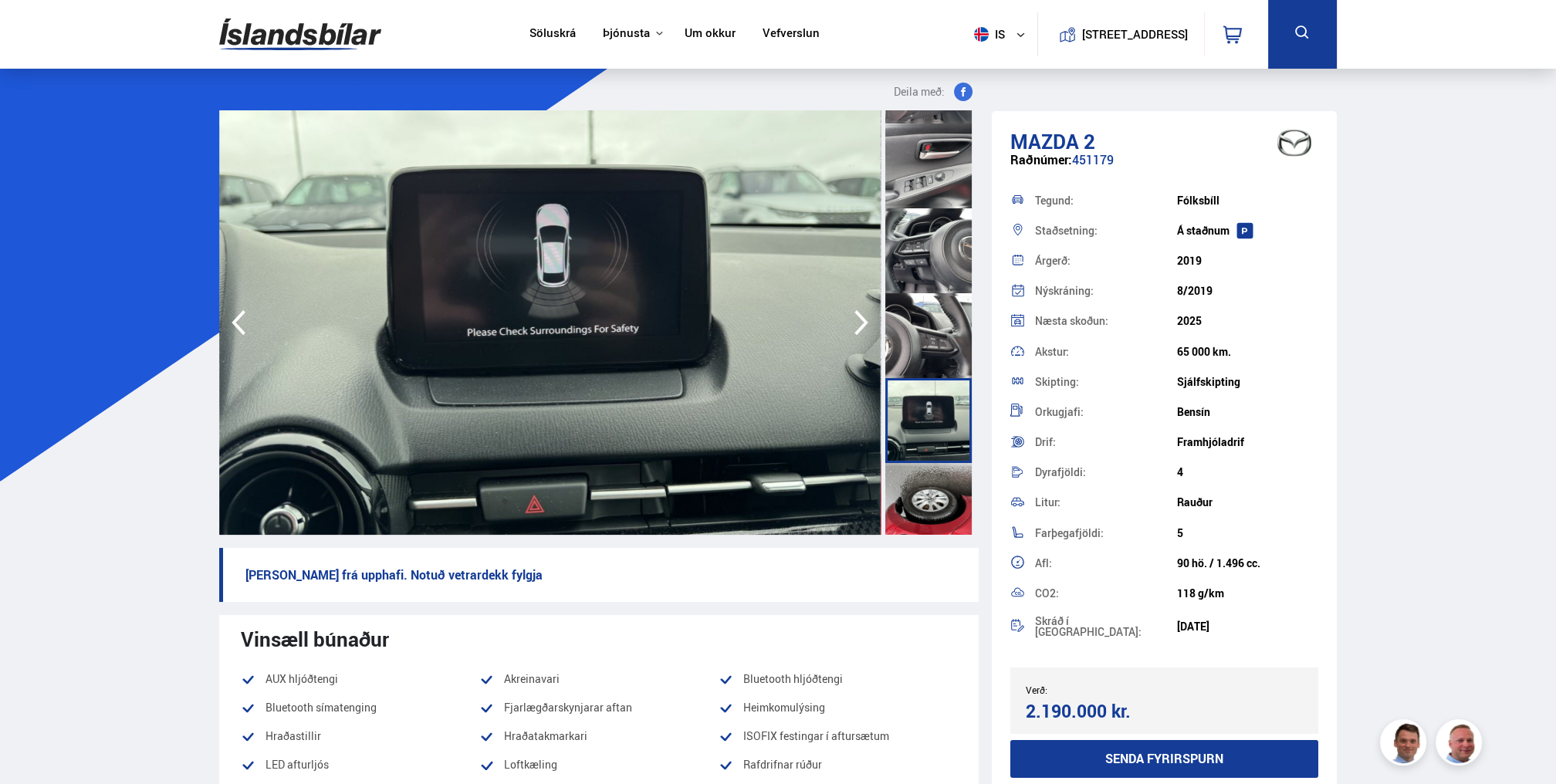
click at [936, 474] on div at bounding box center [929, 506] width 87 height 85
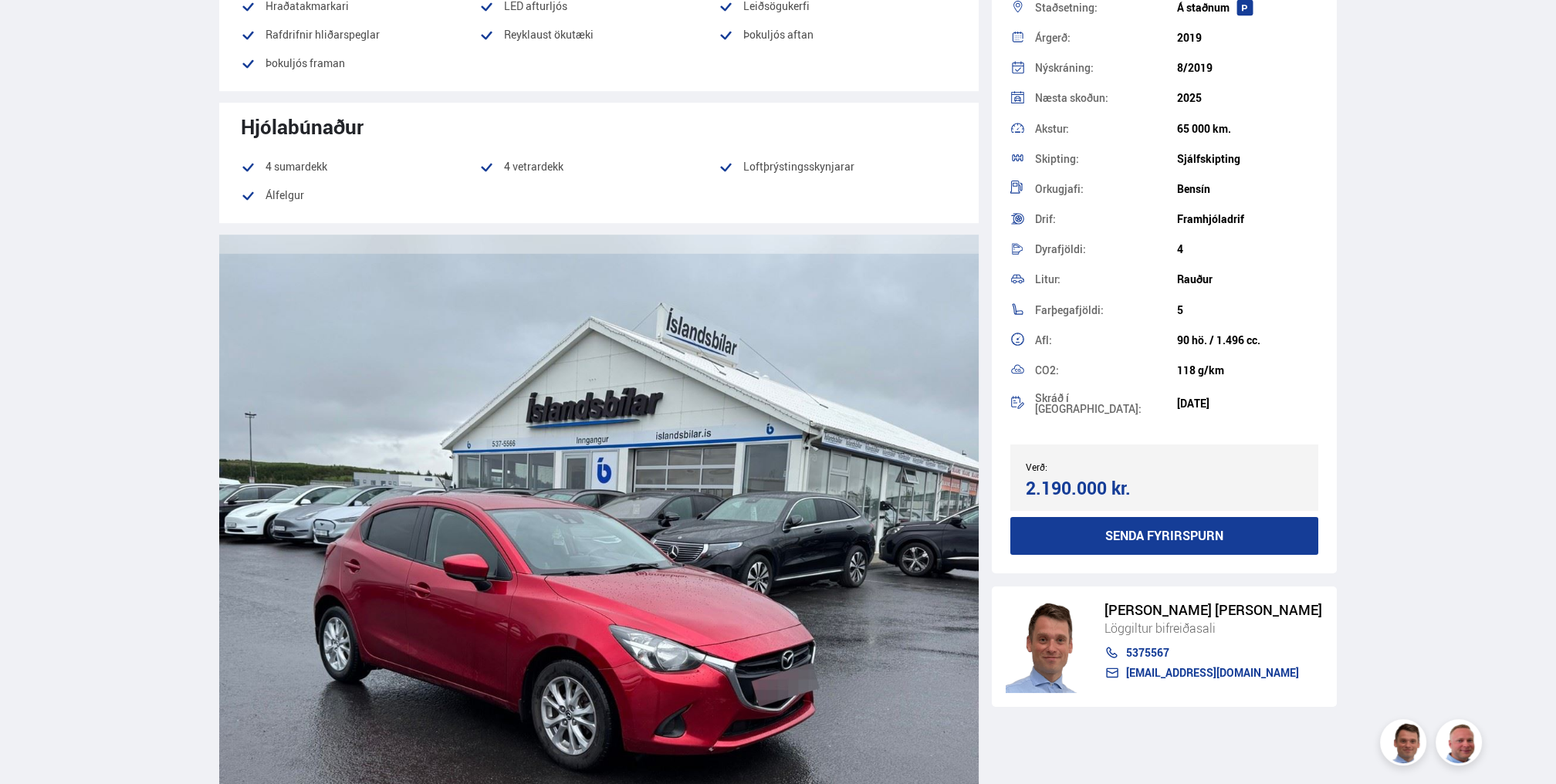
scroll to position [1543, 0]
